Goal: Task Accomplishment & Management: Manage account settings

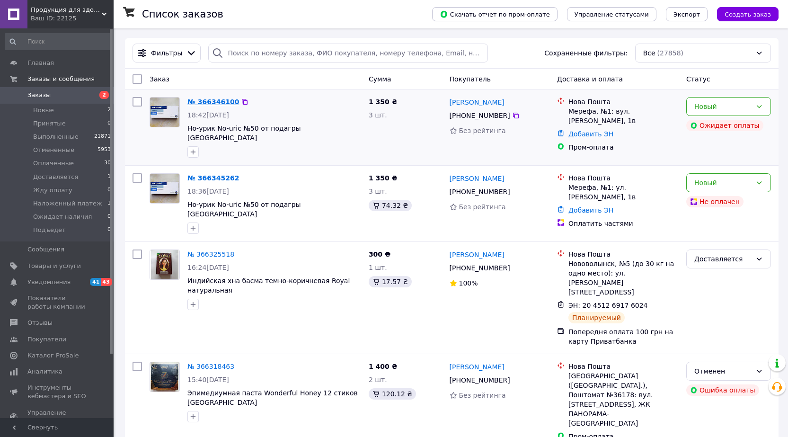
click at [217, 101] on link "№ 366346100" at bounding box center [213, 102] width 52 height 8
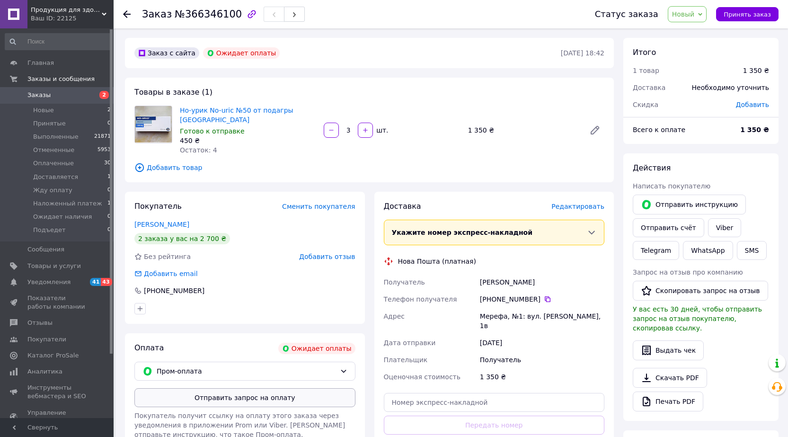
click at [282, 388] on button "Отправить запрос на оплату" at bounding box center [244, 397] width 221 height 19
click at [35, 96] on span "Заказы" at bounding box center [38, 95] width 23 height 9
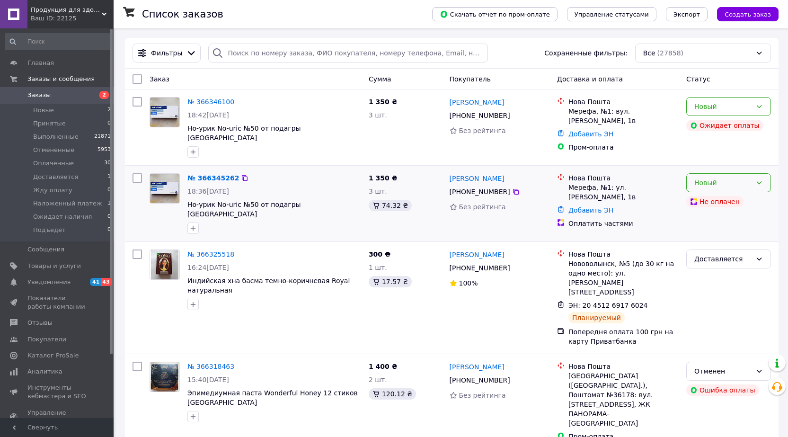
click at [764, 173] on div "Новый" at bounding box center [728, 182] width 85 height 19
click at [727, 231] on li "Отменен" at bounding box center [729, 228] width 84 height 17
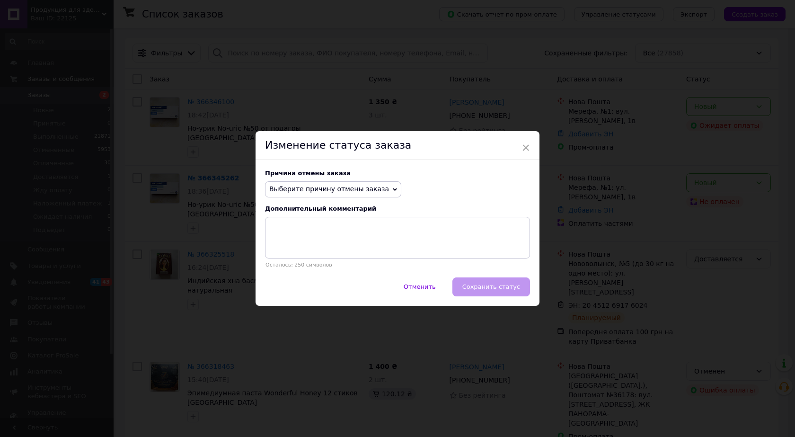
click at [303, 184] on span "Выберите причину отмены заказа" at bounding box center [333, 189] width 136 height 16
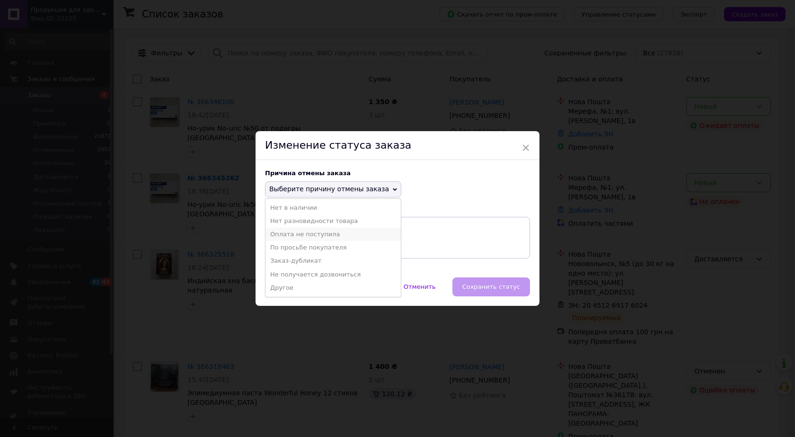
click at [309, 234] on li "Оплата не поступила" at bounding box center [333, 234] width 135 height 13
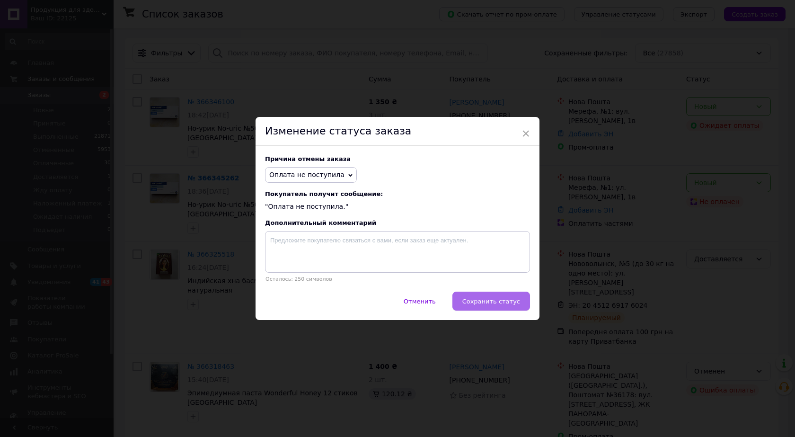
click at [504, 297] on button "Сохранить статус" at bounding box center [491, 301] width 78 height 19
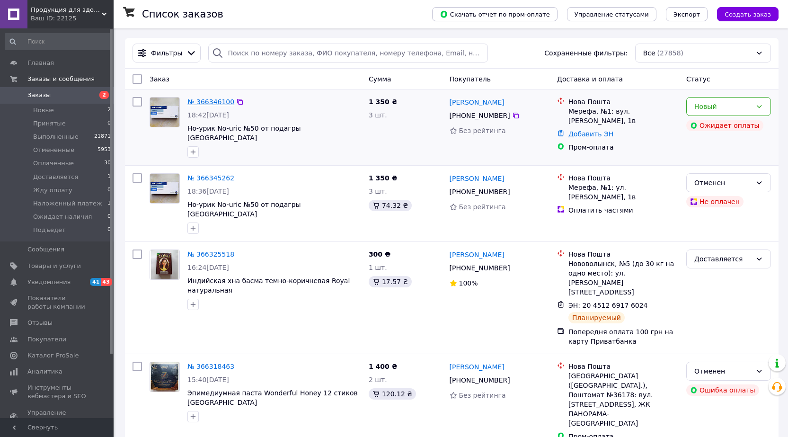
click at [210, 102] on link "№ 366346100" at bounding box center [210, 102] width 47 height 8
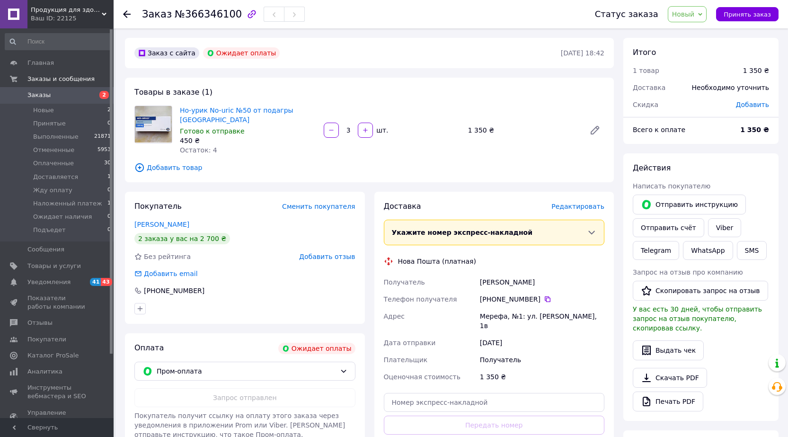
drag, startPoint x: 480, startPoint y: 273, endPoint x: 564, endPoint y: 273, distance: 83.8
click at [564, 274] on div "[PERSON_NAME]" at bounding box center [542, 282] width 128 height 17
copy div "[PERSON_NAME]"
drag, startPoint x: 481, startPoint y: 306, endPoint x: 593, endPoint y: 302, distance: 111.8
click at [593, 308] on div "Мерефа, №1: ул. [PERSON_NAME], 1в" at bounding box center [542, 321] width 128 height 27
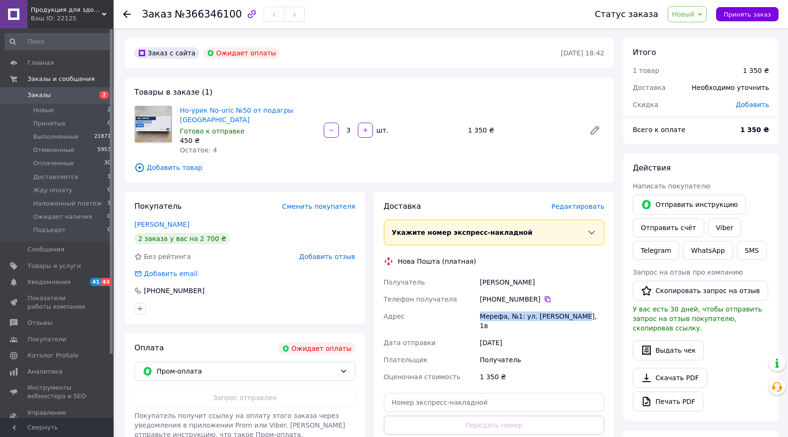
copy div "Мерефа, №1: ул. [PERSON_NAME], 1в"
click at [544, 295] on icon at bounding box center [548, 299] width 8 height 8
click at [36, 93] on span "Заказы" at bounding box center [38, 95] width 23 height 9
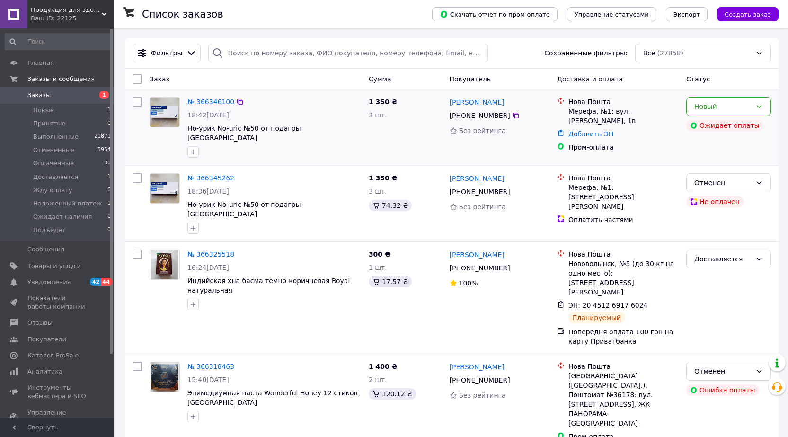
click at [208, 102] on link "№ 366346100" at bounding box center [210, 102] width 47 height 8
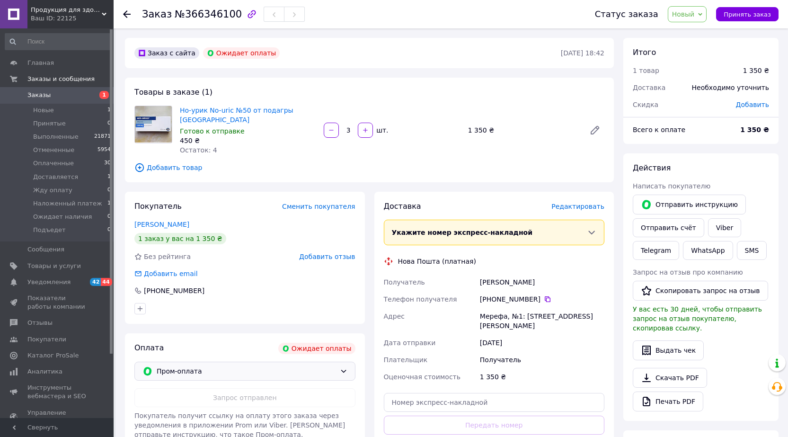
click at [227, 366] on span "Пром-оплата" at bounding box center [246, 371] width 179 height 10
click at [254, 413] on span "Попередня оплата 100 грн на карту Приватбанка" at bounding box center [202, 416] width 121 height 9
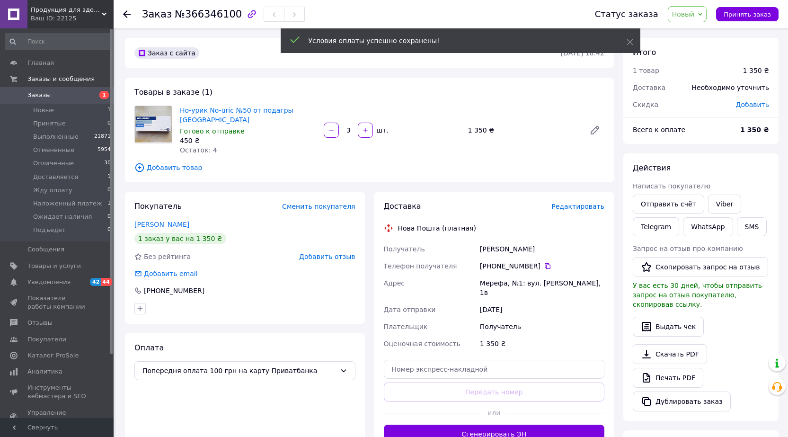
click at [695, 12] on span "Новый" at bounding box center [683, 14] width 23 height 8
click at [707, 106] on li "Жду оплату" at bounding box center [707, 104] width 79 height 14
click at [30, 92] on span "Заказы" at bounding box center [38, 95] width 23 height 9
